Goal: Find specific page/section: Find specific page/section

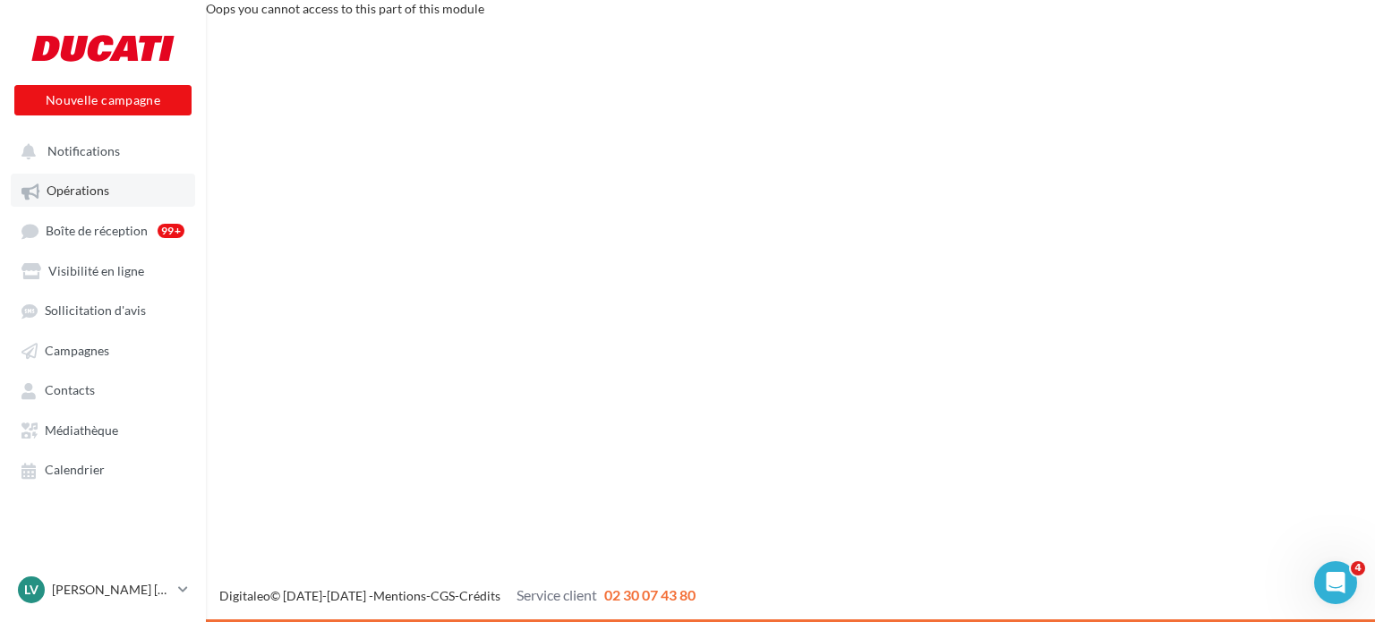
click at [73, 195] on span "Opérations" at bounding box center [78, 190] width 63 height 15
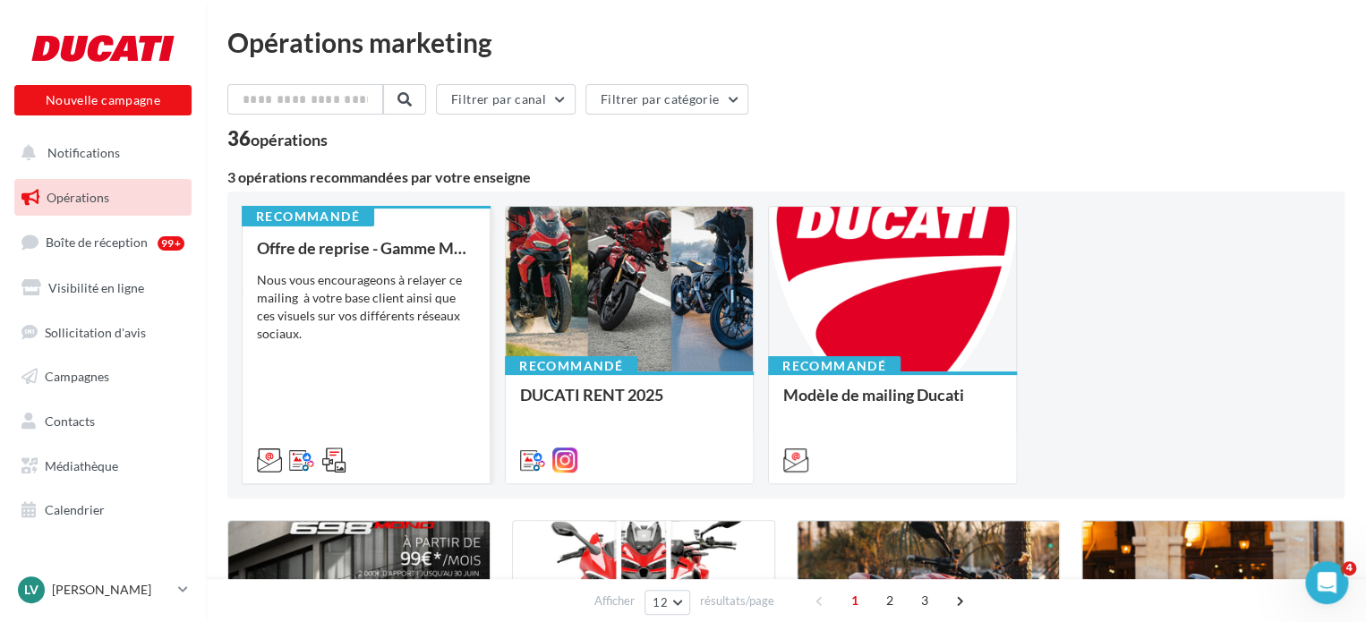
click at [377, 334] on div "Nous vous encourageons à relayer ce mailing à votre base client ainsi que ces v…" at bounding box center [366, 307] width 218 height 72
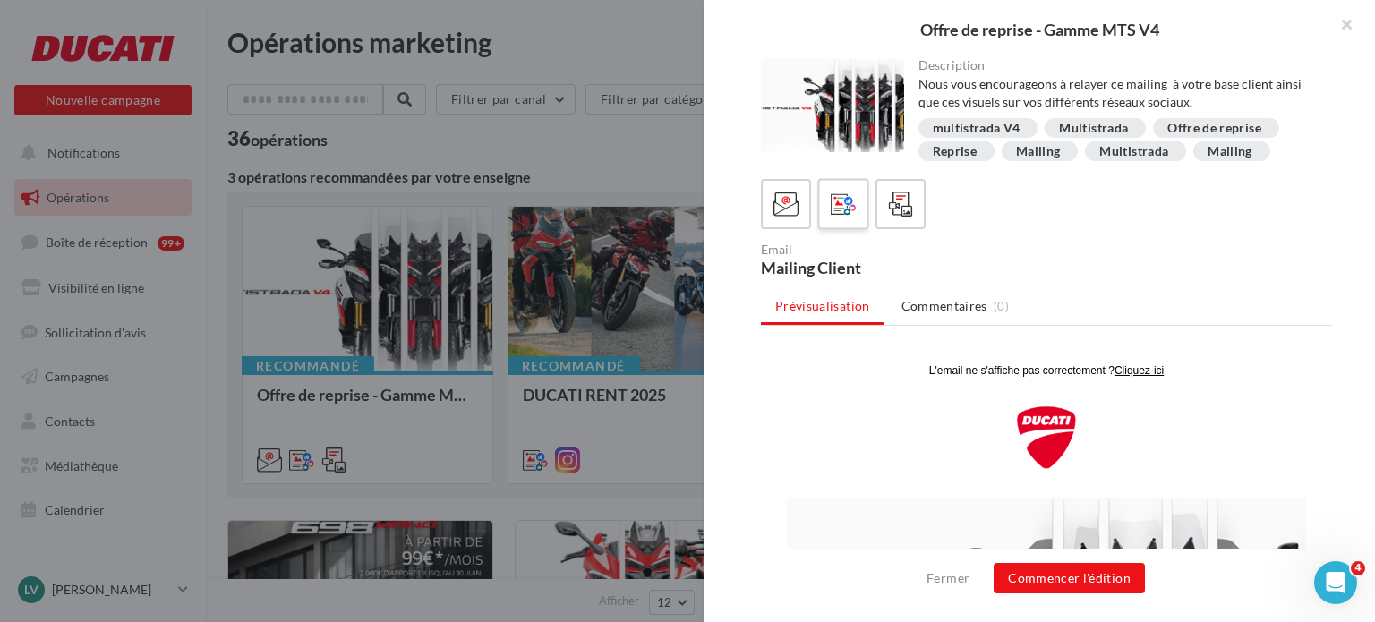
click at [848, 212] on icon at bounding box center [844, 205] width 26 height 26
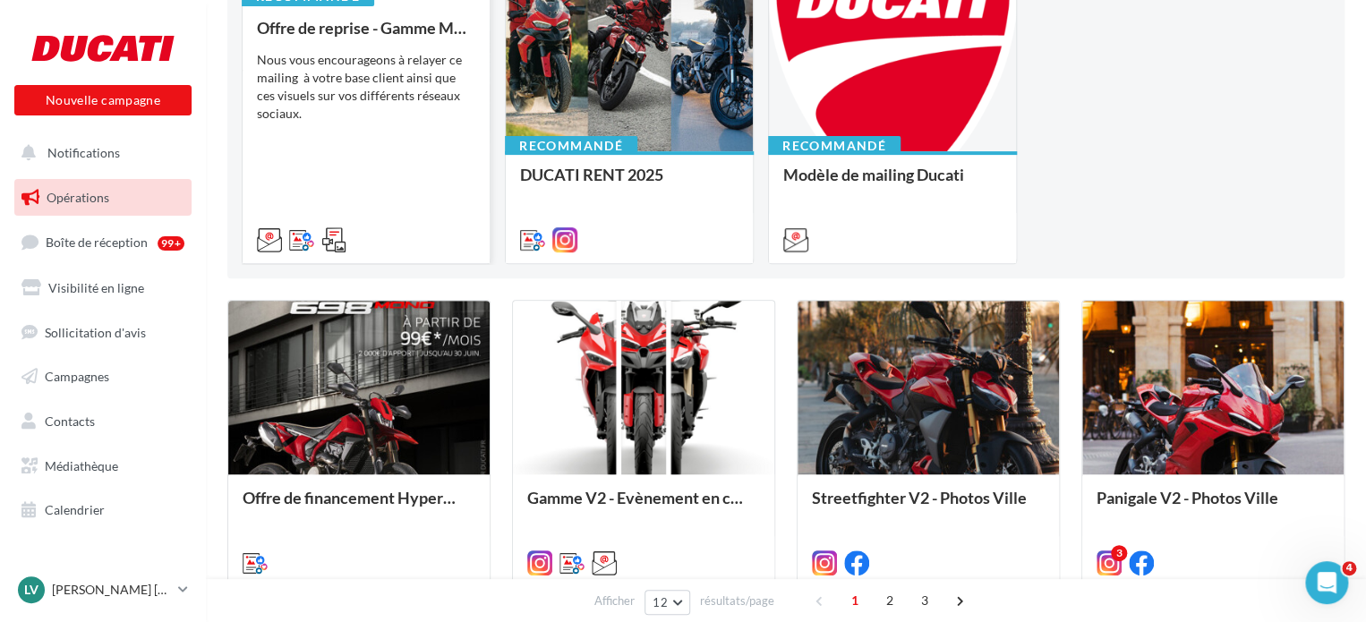
scroll to position [222, 0]
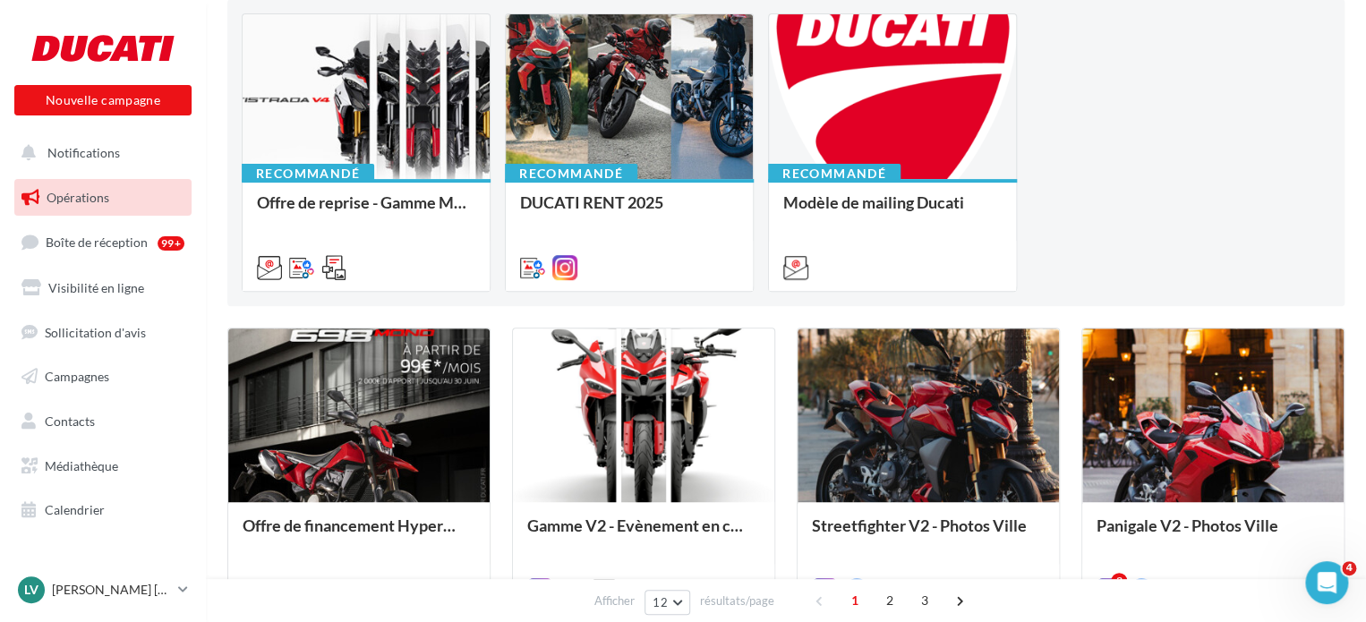
scroll to position [193, 0]
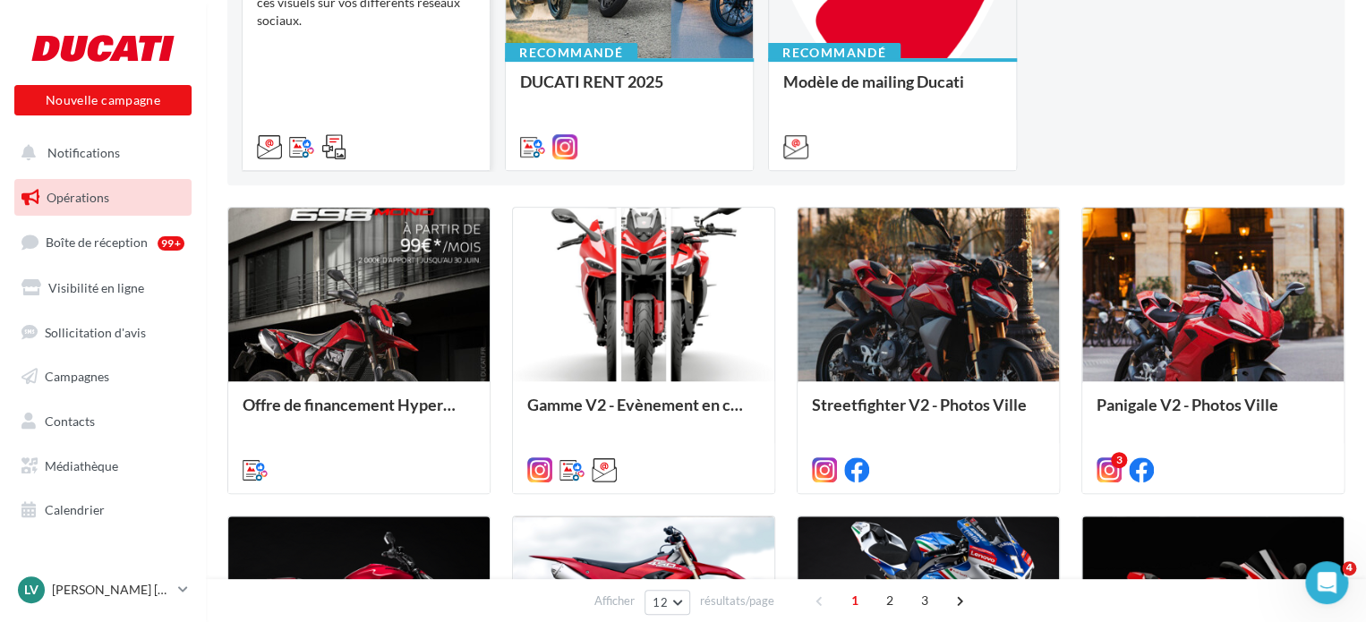
scroll to position [336, 0]
